Goal: Check status

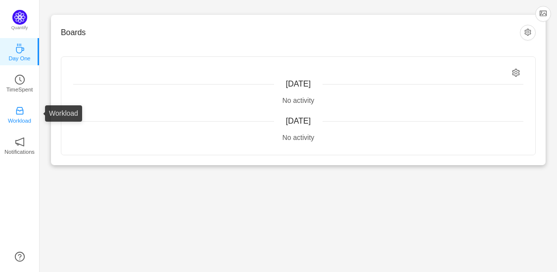
click at [21, 121] on p "Workload" at bounding box center [19, 120] width 23 height 9
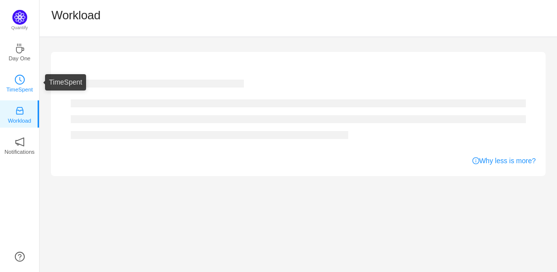
click at [23, 81] on icon "icon: clock-circle" at bounding box center [20, 80] width 10 height 10
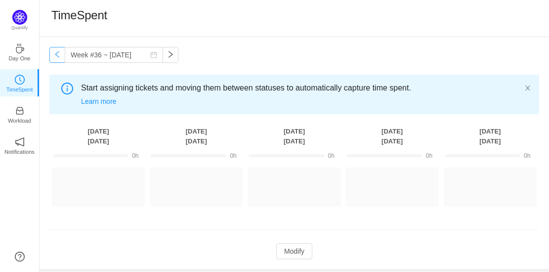
click at [53, 53] on button "button" at bounding box center [57, 55] width 16 height 16
click at [60, 59] on button "button" at bounding box center [57, 55] width 16 height 16
click at [58, 56] on button "button" at bounding box center [57, 55] width 16 height 16
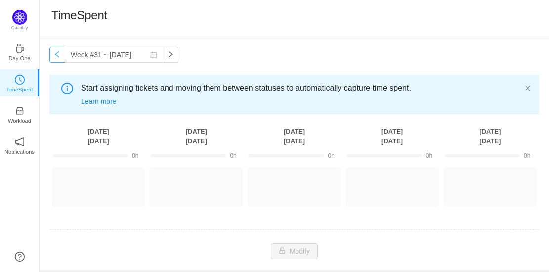
click at [58, 56] on button "button" at bounding box center [57, 55] width 16 height 16
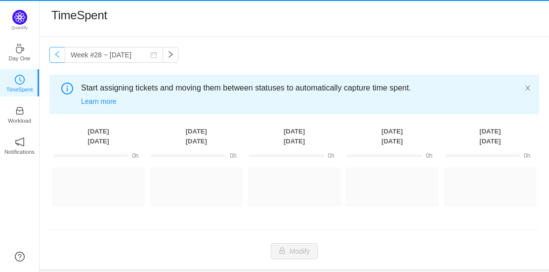
click at [58, 56] on button "button" at bounding box center [57, 55] width 16 height 16
type input "Week #27 ~ [DATE]"
